Goal: Information Seeking & Learning: Find specific fact

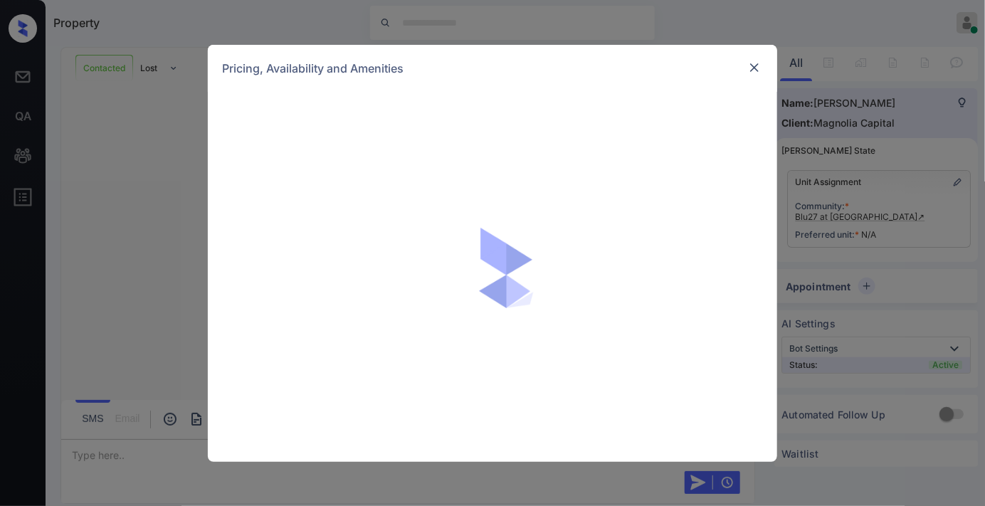
scroll to position [846, 0]
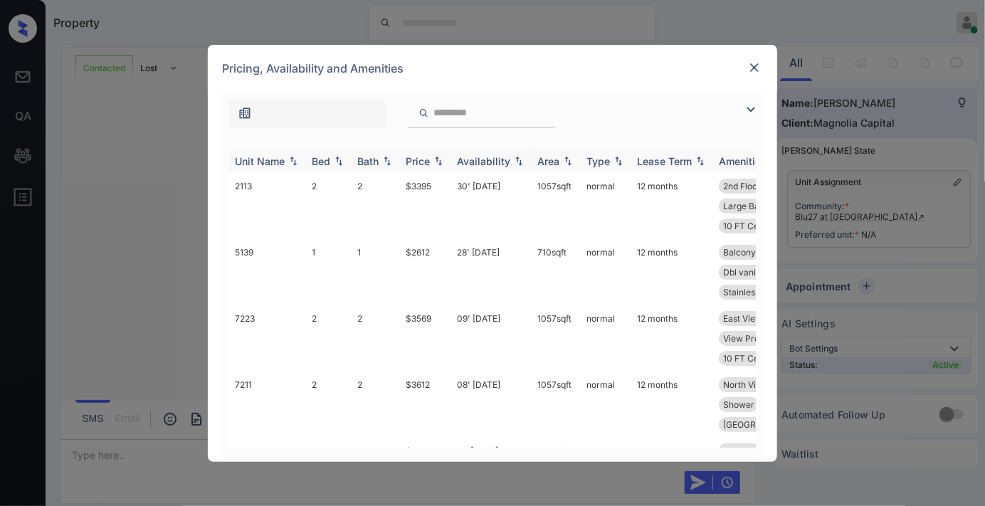
click at [436, 159] on img at bounding box center [438, 161] width 14 height 10
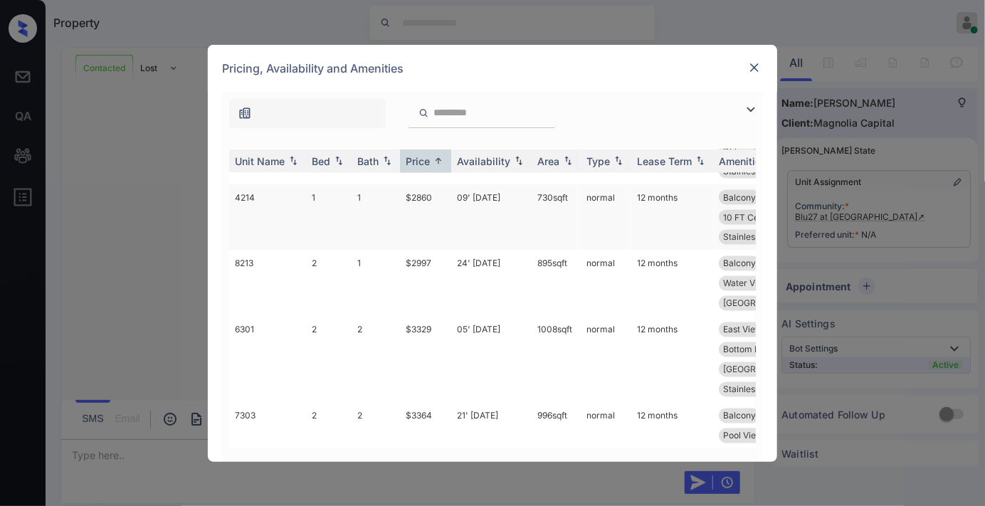
scroll to position [949, 0]
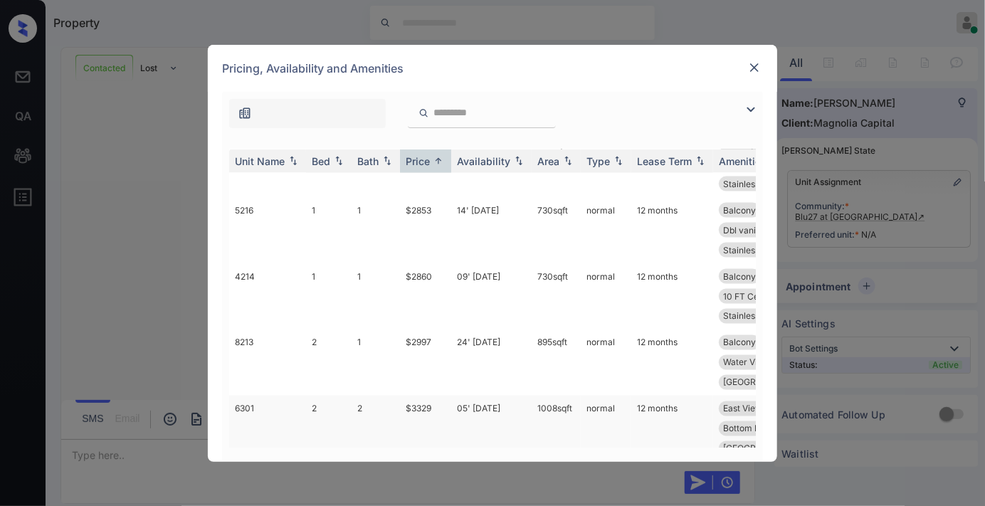
click at [425, 396] on td "$3329" at bounding box center [425, 439] width 51 height 86
click at [435, 396] on td "$3329" at bounding box center [425, 439] width 51 height 86
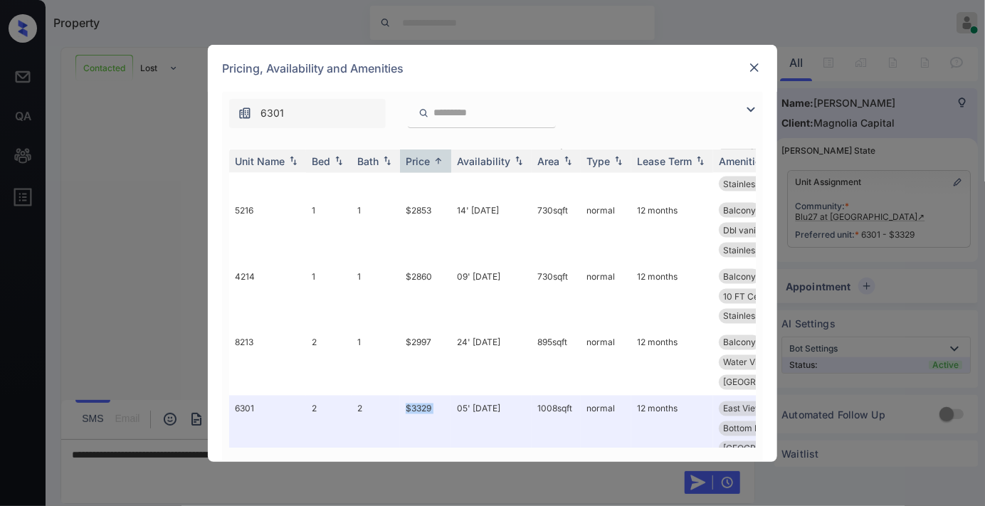
click at [756, 68] on img at bounding box center [755, 68] width 14 height 14
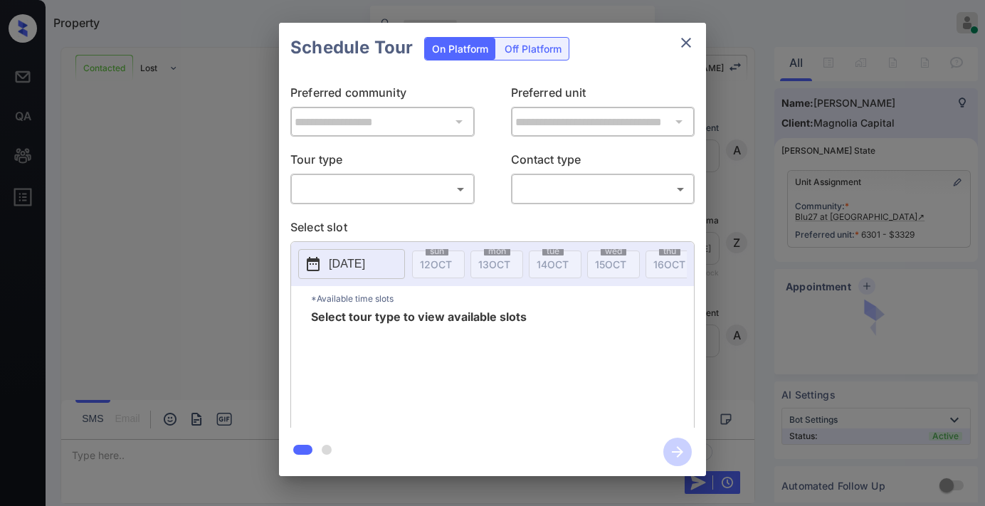
click at [394, 191] on body "Property Samantha Soliven Online Set yourself offline Set yourself on break Pro…" at bounding box center [492, 253] width 985 height 506
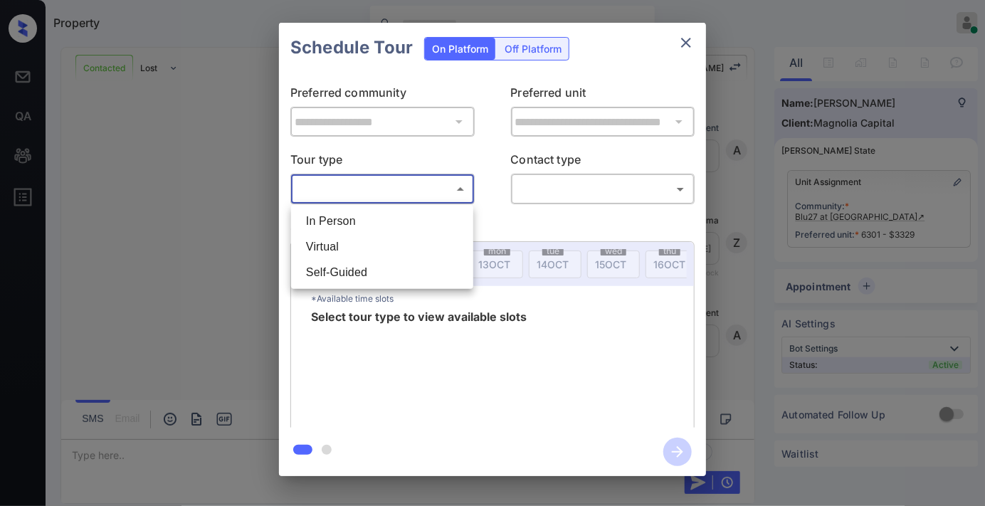
scroll to position [3628, 0]
click at [376, 217] on li "In Person" at bounding box center [382, 222] width 175 height 26
type input "********"
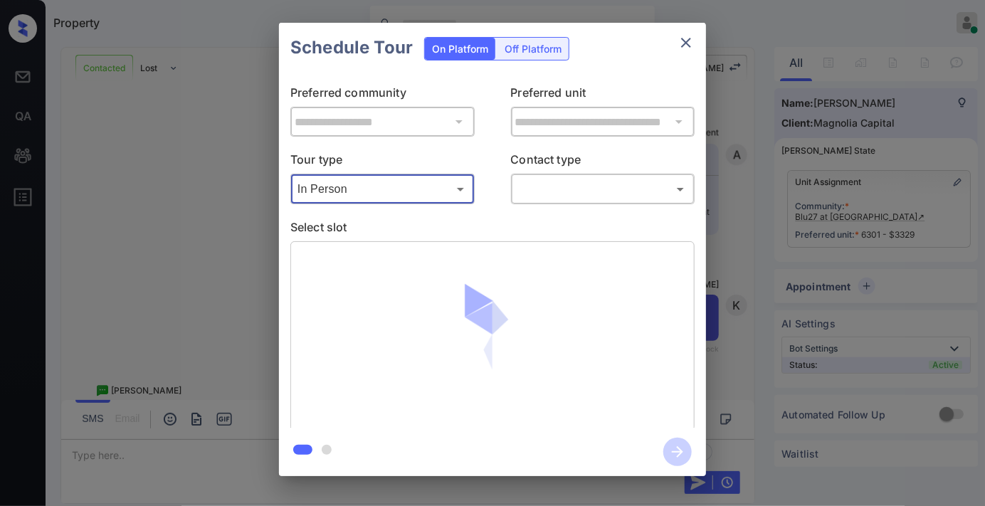
click at [566, 198] on body "Property Samantha Soliven Online Set yourself offline Set yourself on break Pro…" at bounding box center [492, 253] width 985 height 506
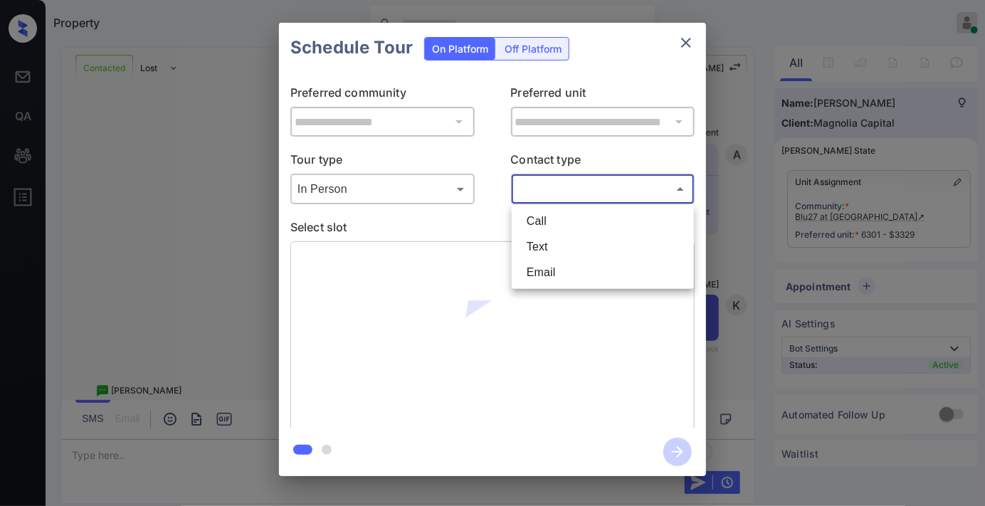
click at [572, 239] on li "Text" at bounding box center [603, 247] width 175 height 26
type input "****"
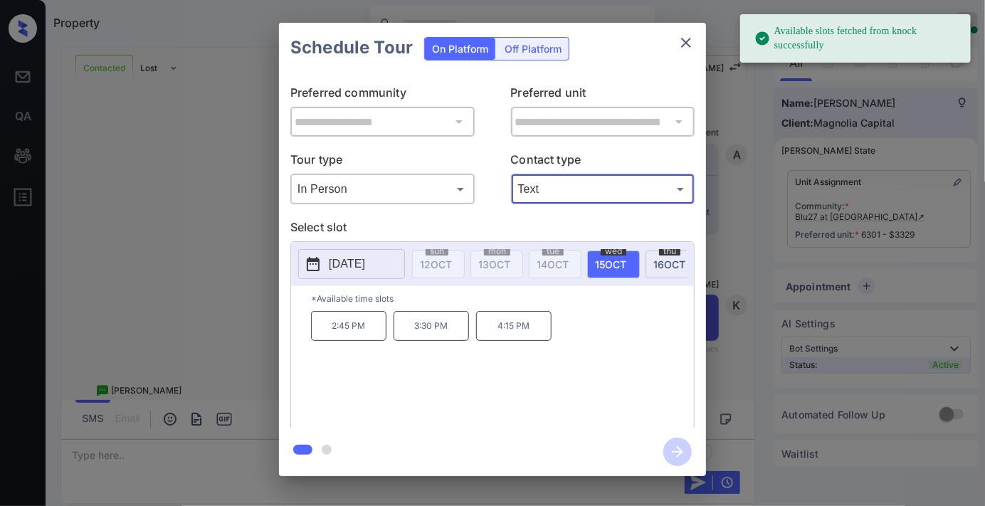
drag, startPoint x: 373, startPoint y: 268, endPoint x: 373, endPoint y: 258, distance: 10.0
click at [365, 268] on p "2025-10-15" at bounding box center [347, 264] width 36 height 17
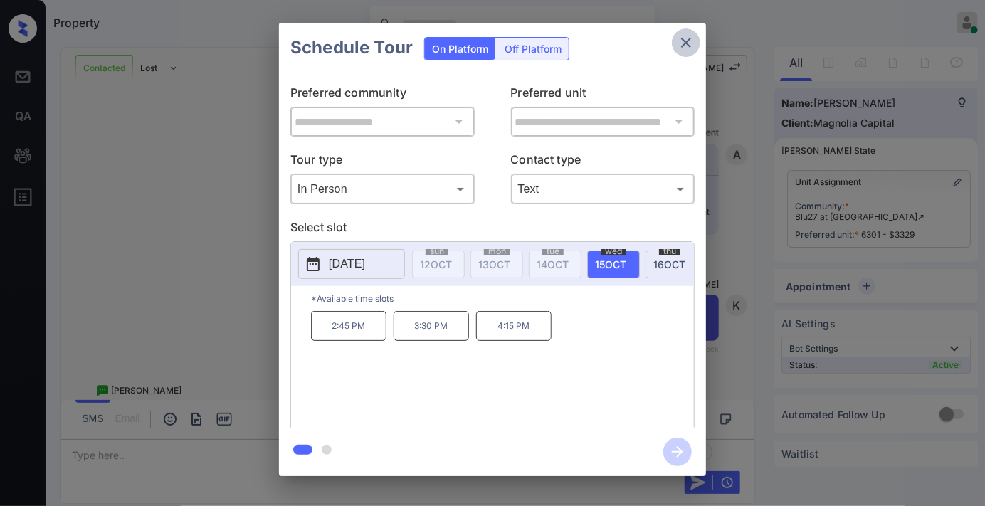
click at [676, 45] on button "close" at bounding box center [686, 42] width 28 height 28
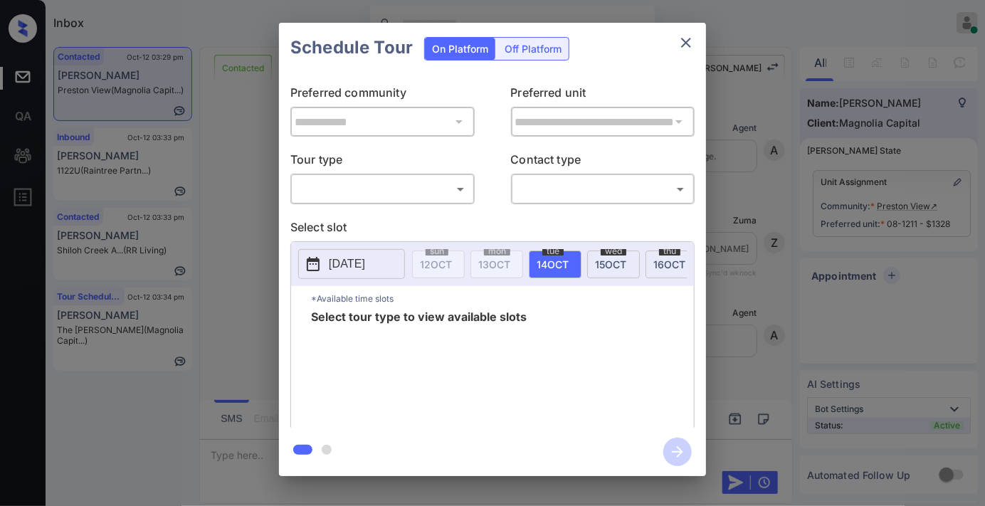
scroll to position [990, 0]
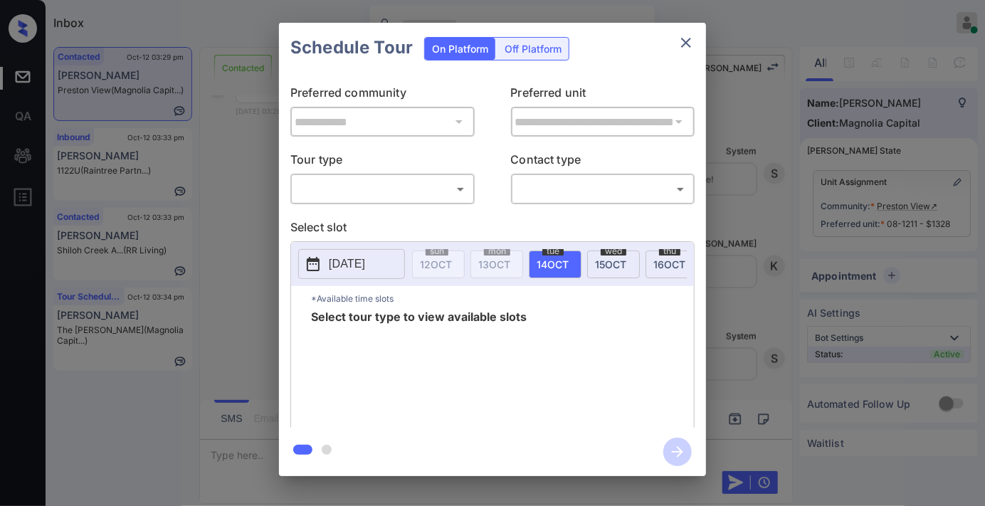
click at [397, 183] on body "Inbox [PERSON_NAME] Online Set yourself offline Set yourself on break Profile S…" at bounding box center [492, 253] width 985 height 506
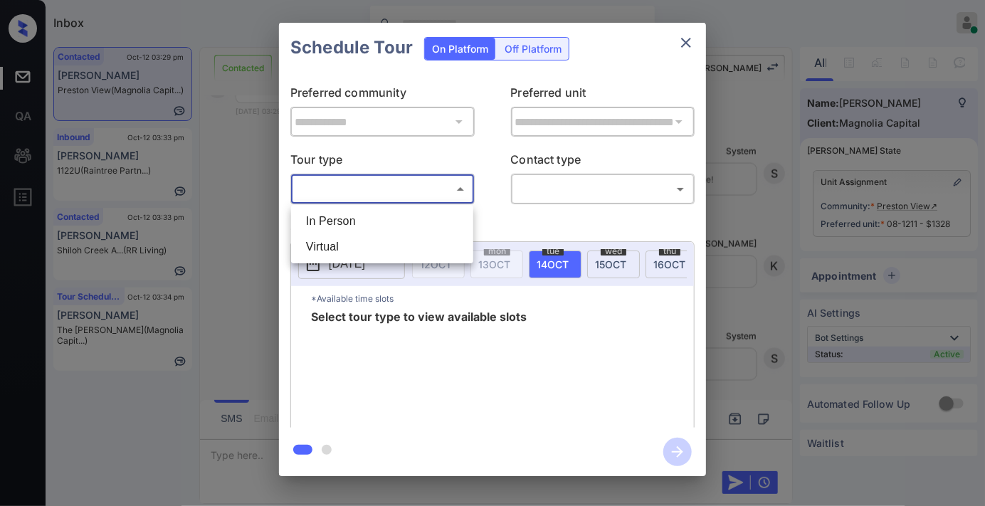
click at [409, 229] on li "In Person" at bounding box center [382, 222] width 175 height 26
type input "********"
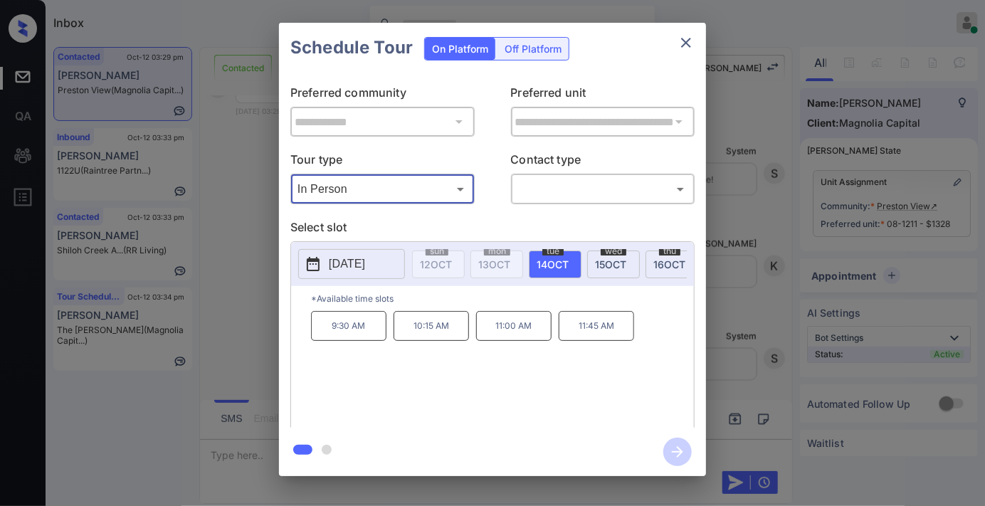
click at [687, 37] on icon "close" at bounding box center [686, 42] width 17 height 17
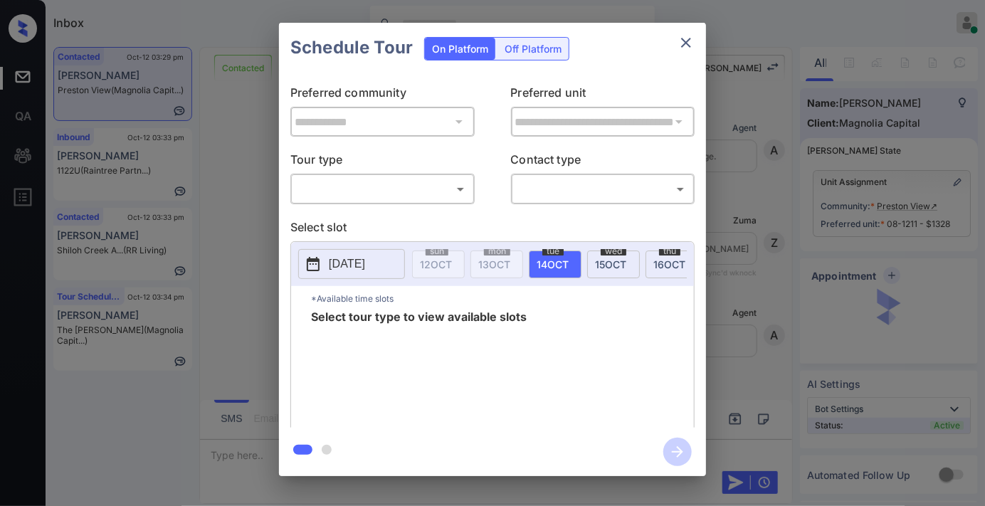
scroll to position [674, 0]
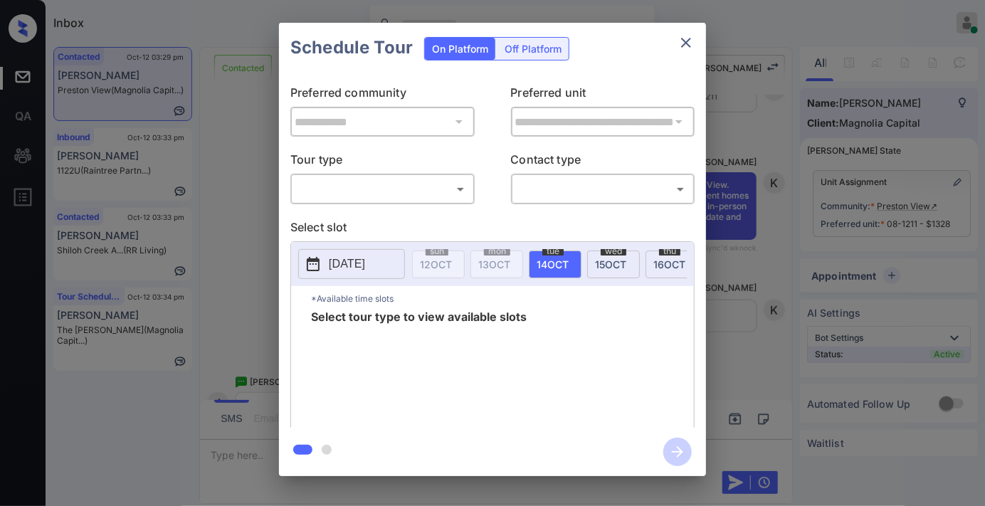
click at [381, 187] on body "Inbox Samantha Soliven Online Set yourself offline Set yourself on break Profil…" at bounding box center [492, 253] width 985 height 506
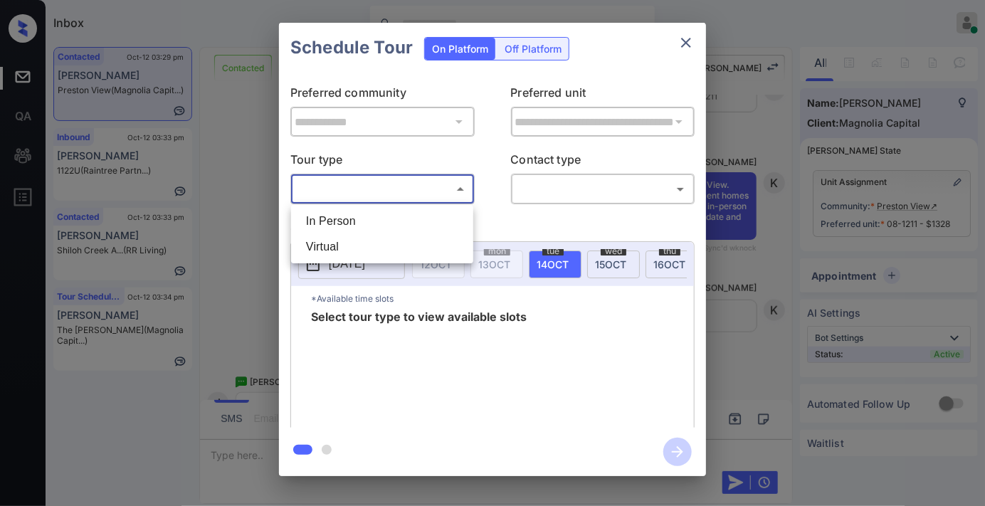
click at [686, 44] on div at bounding box center [492, 253] width 985 height 506
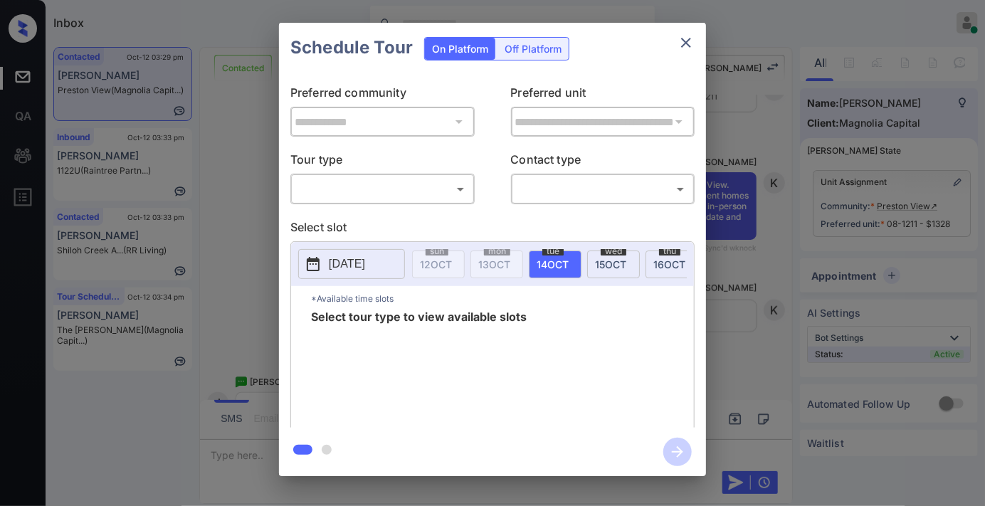
click at [688, 44] on icon "close" at bounding box center [686, 43] width 10 height 10
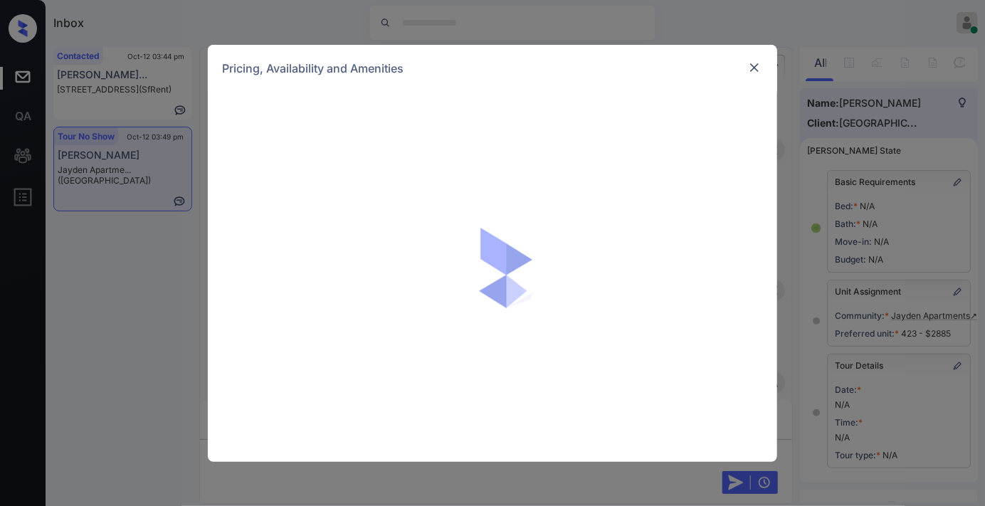
scroll to position [10532, 0]
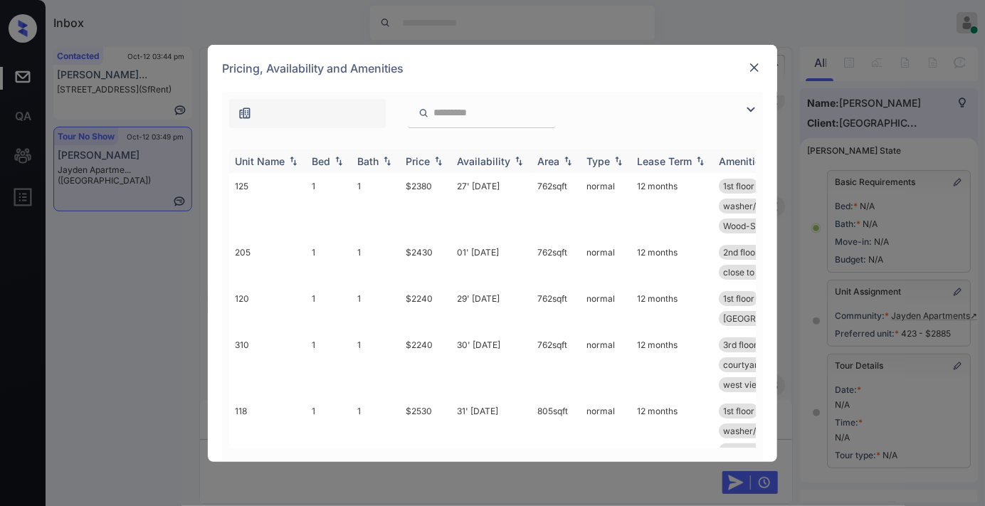
click at [430, 157] on div "Price" at bounding box center [418, 161] width 24 height 12
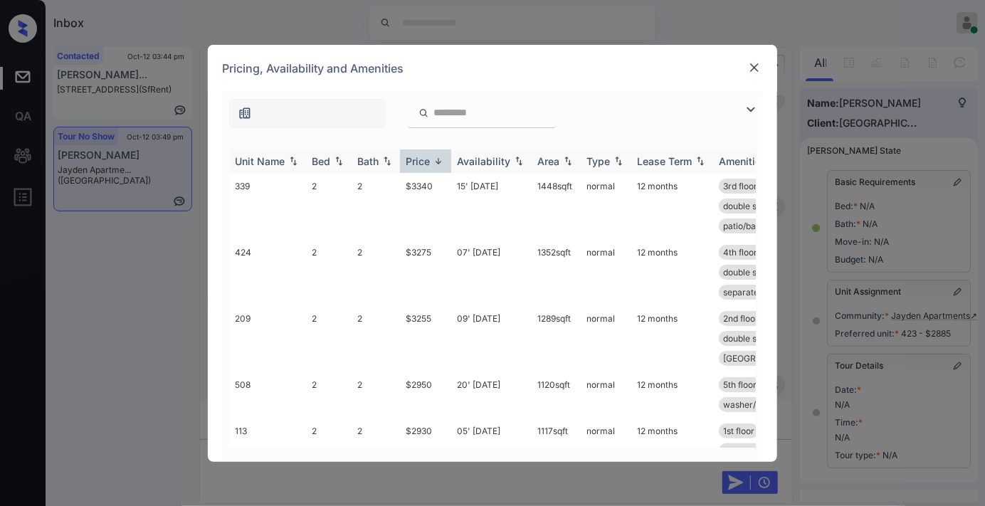
click at [430, 157] on div "Price" at bounding box center [418, 161] width 24 height 12
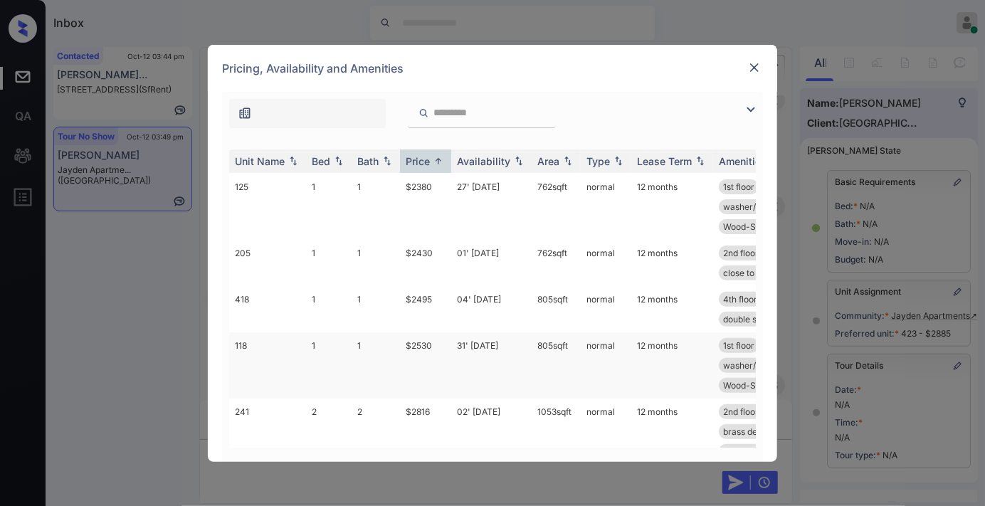
scroll to position [0, 0]
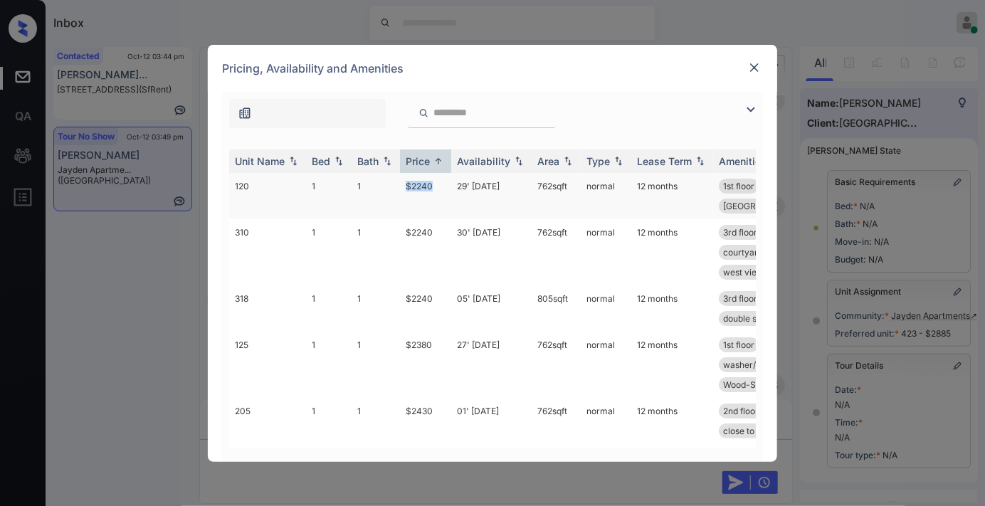
drag, startPoint x: 442, startPoint y: 184, endPoint x: 400, endPoint y: 183, distance: 42.0
click at [400, 183] on td "$2240" at bounding box center [425, 196] width 51 height 46
copy td "$2240"
click at [752, 63] on img at bounding box center [755, 68] width 14 height 14
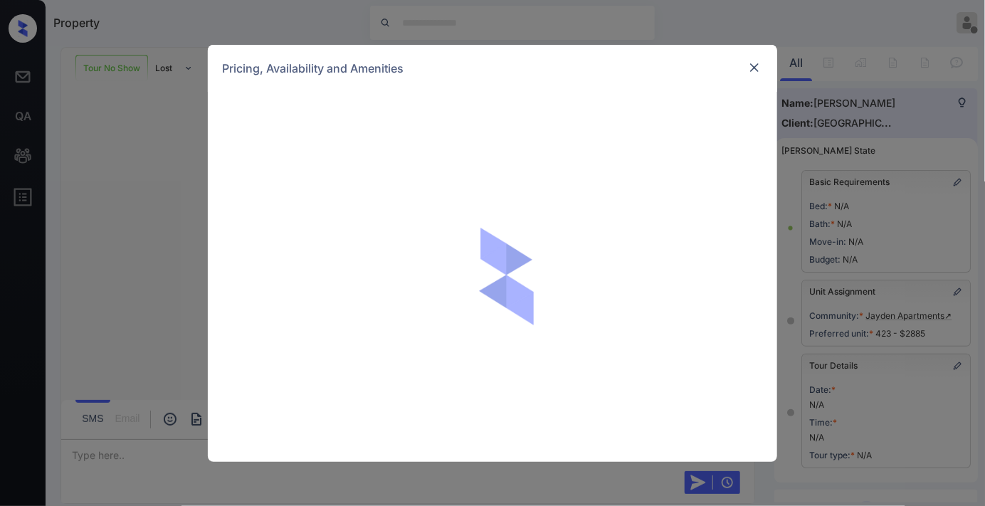
scroll to position [158, 0]
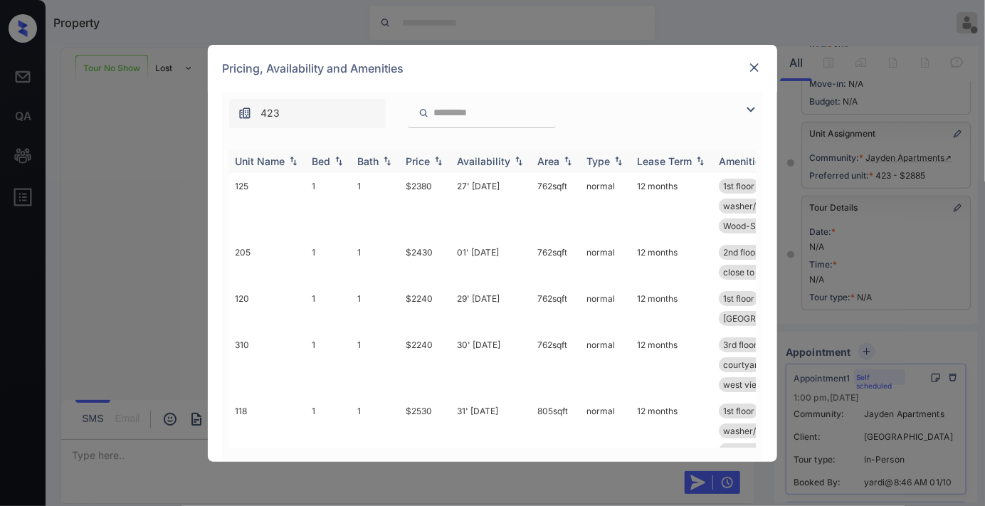
click at [424, 157] on div "Price" at bounding box center [418, 161] width 24 height 12
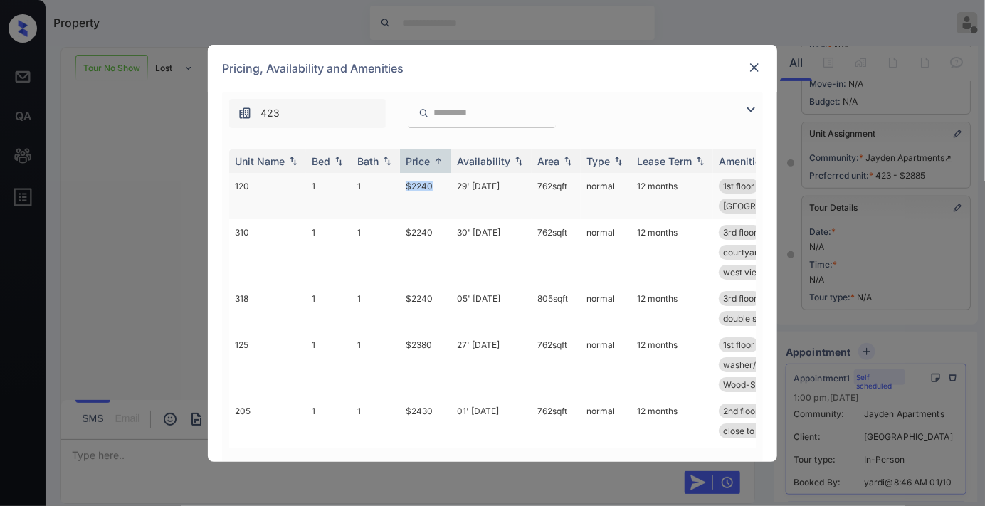
drag, startPoint x: 439, startPoint y: 179, endPoint x: 389, endPoint y: 179, distance: 49.8
click at [389, 179] on tr "120 1 1 $2240 29' [DATE] 762 sqft normal 12 months 1st floor birch design pa...…" at bounding box center [601, 196] width 744 height 46
copy tr "$2240"
click at [461, 191] on td "29' [DATE]" at bounding box center [491, 196] width 80 height 46
click at [753, 63] on img at bounding box center [755, 68] width 14 height 14
